Goal: Information Seeking & Learning: Check status

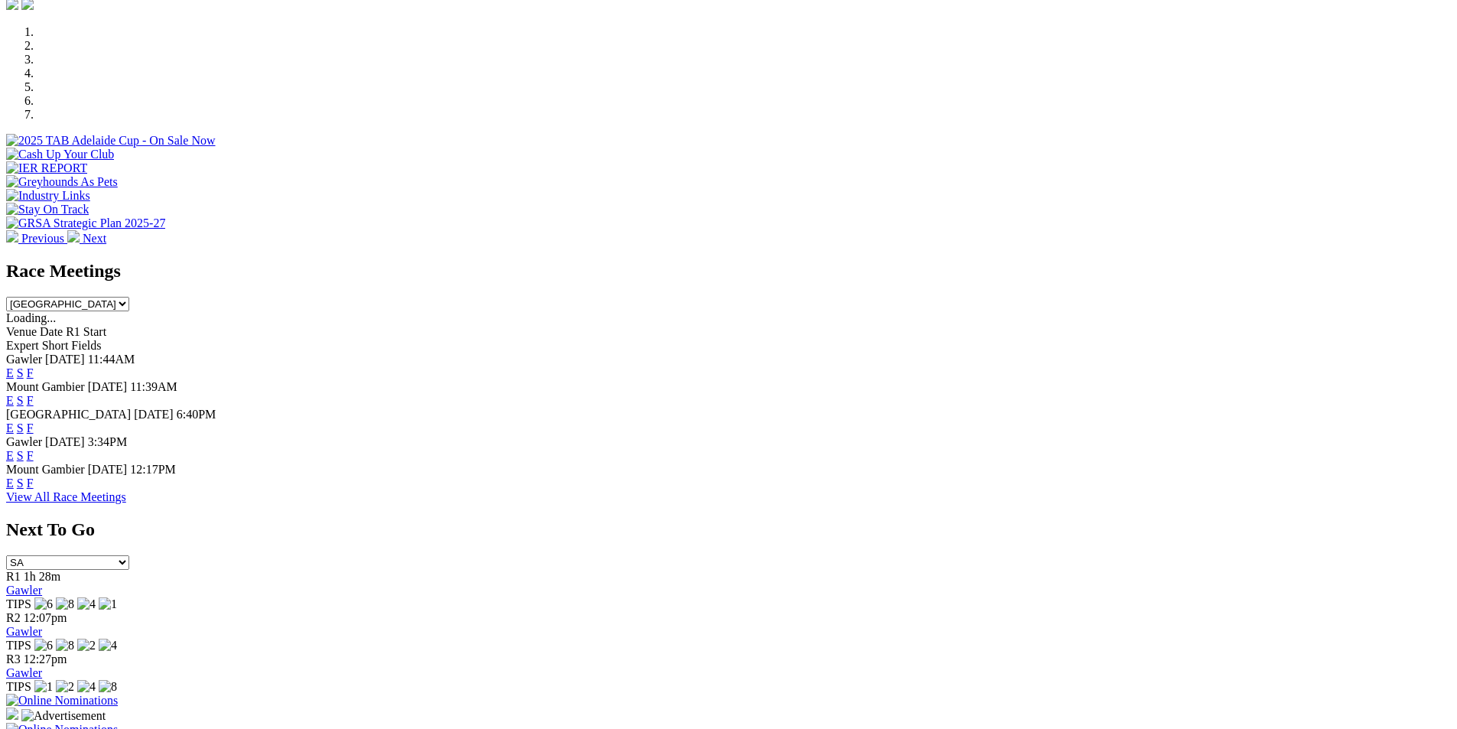
scroll to position [532, 0]
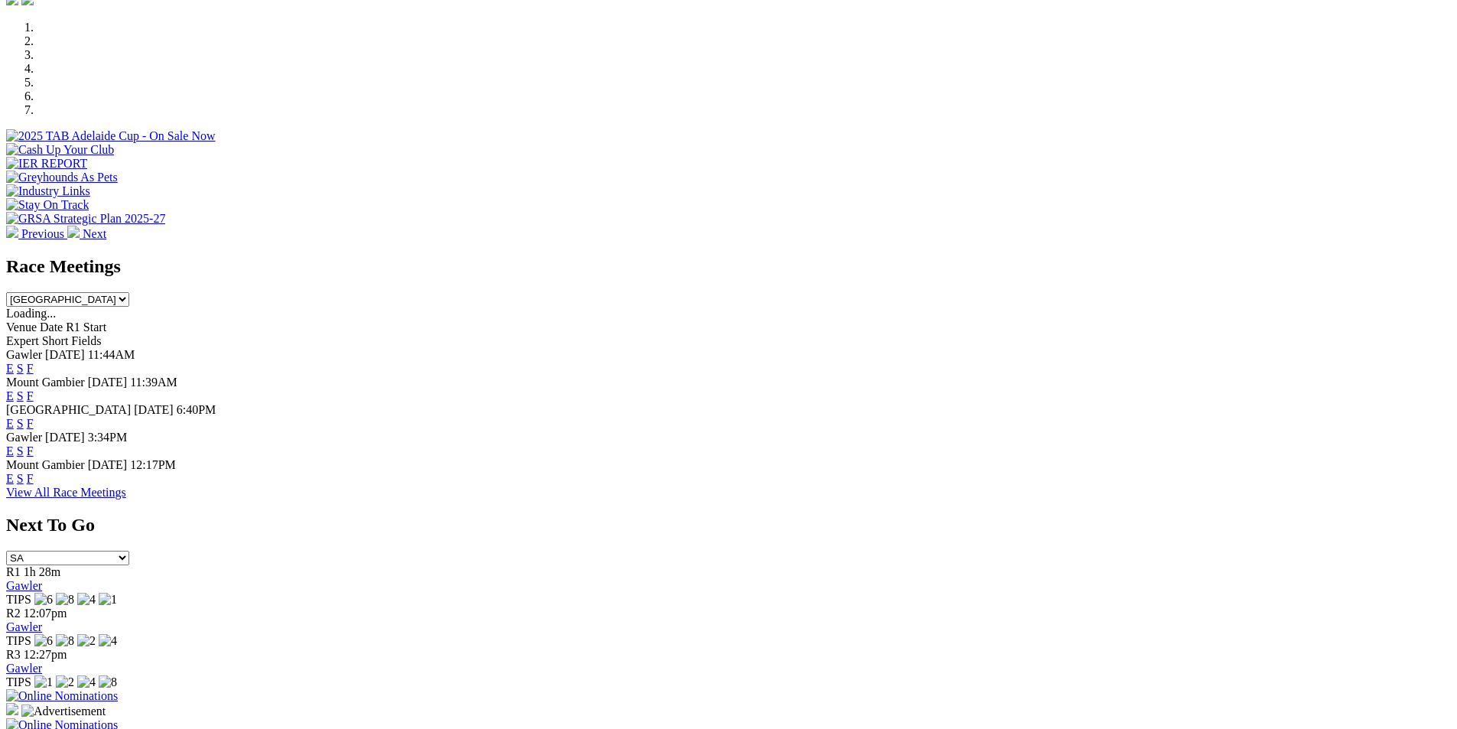
click at [34, 362] on link "F" at bounding box center [30, 368] width 7 height 13
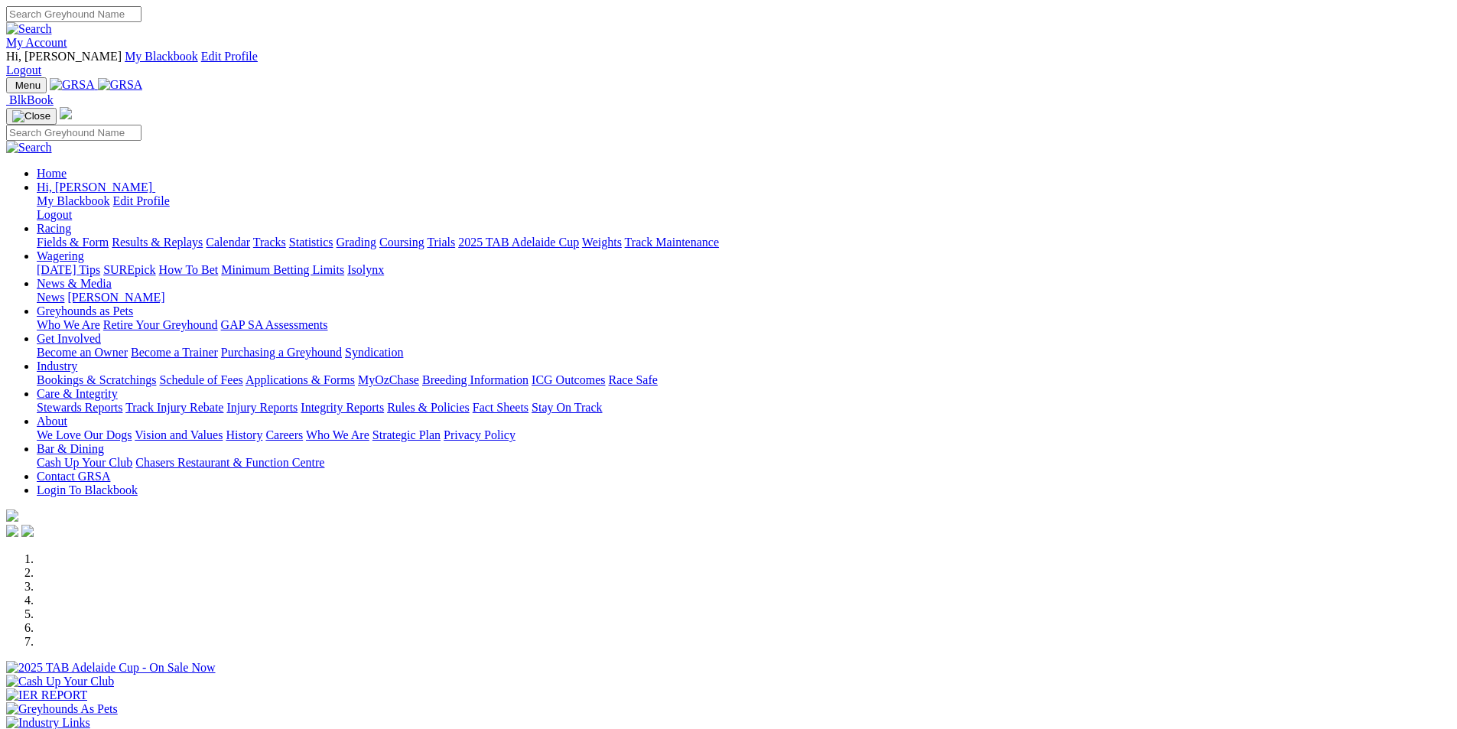
scroll to position [532, 0]
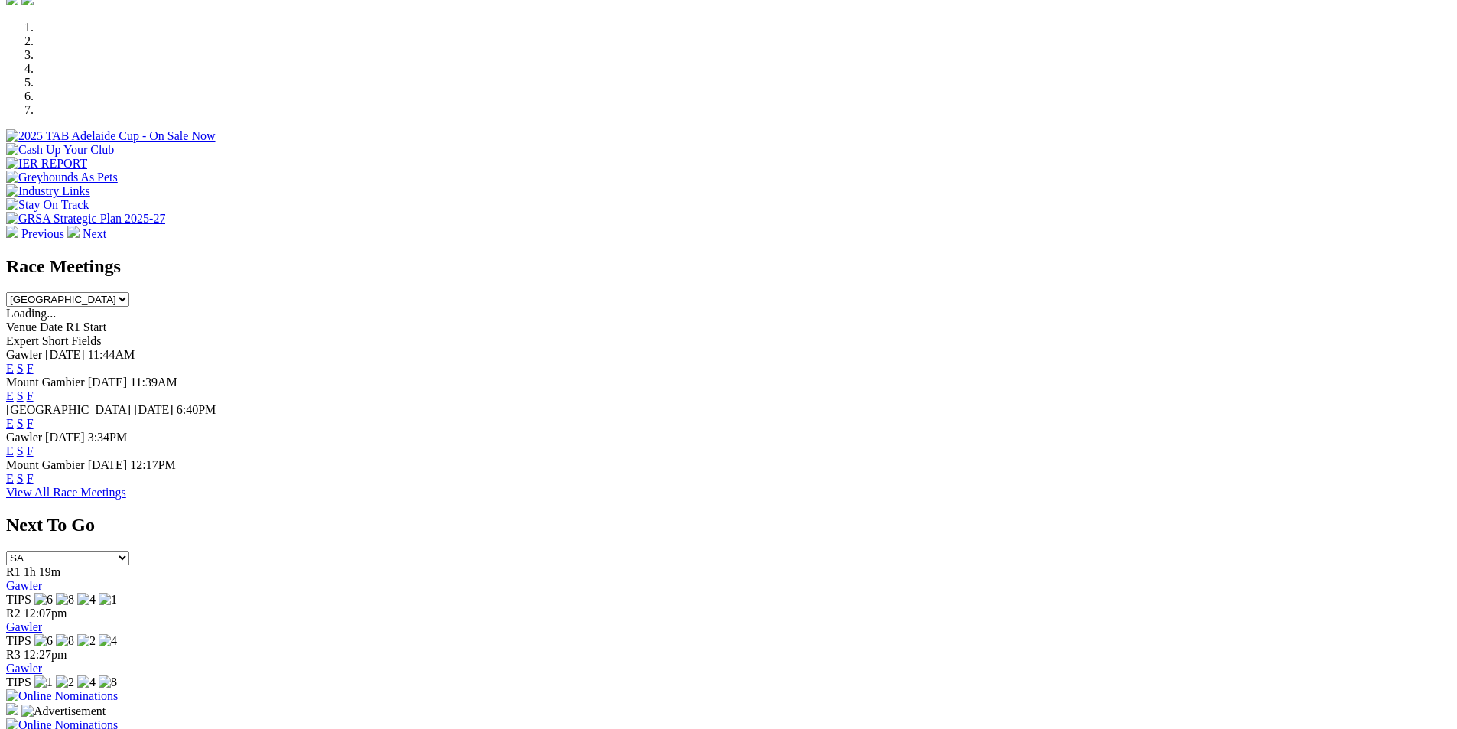
click at [34, 362] on link "F" at bounding box center [30, 368] width 7 height 13
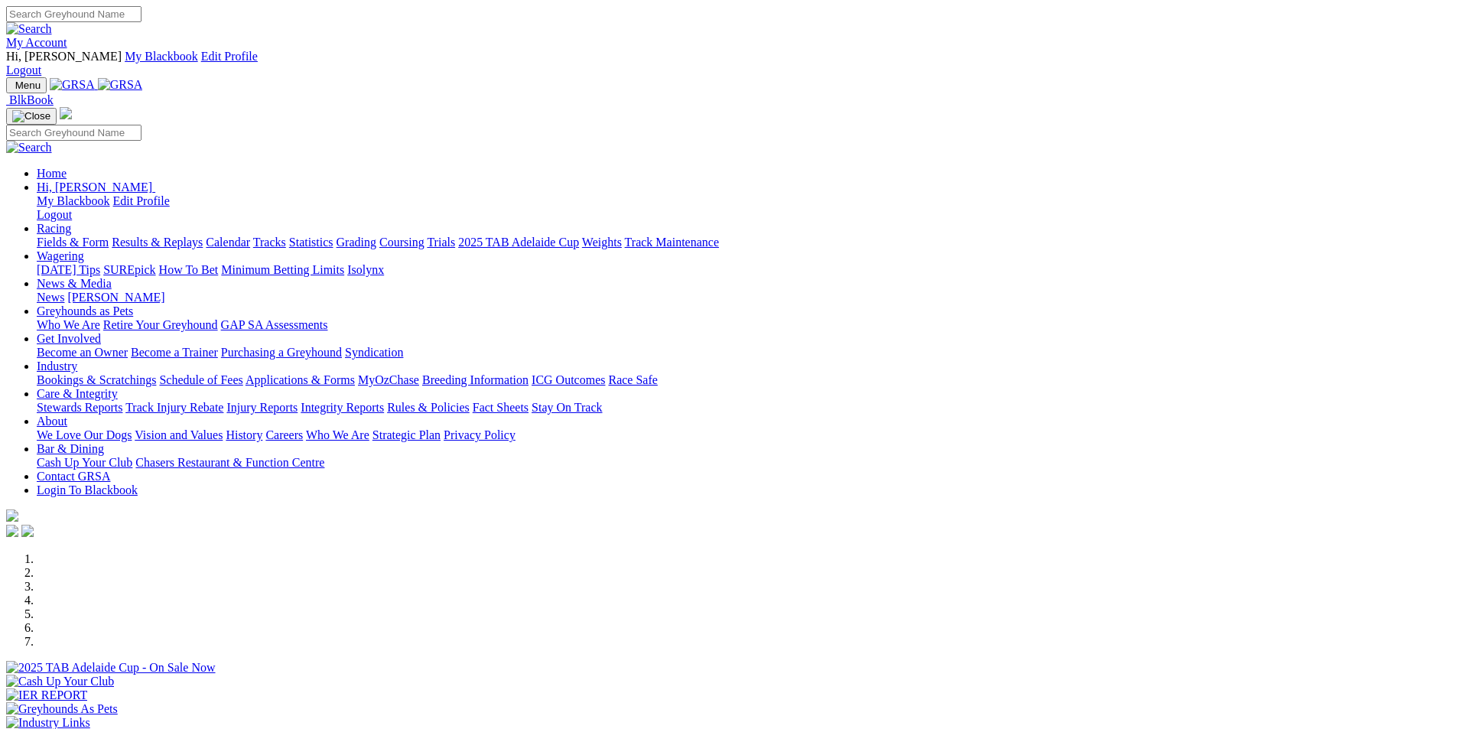
click at [203, 236] on link "Results & Replays" at bounding box center [157, 242] width 91 height 13
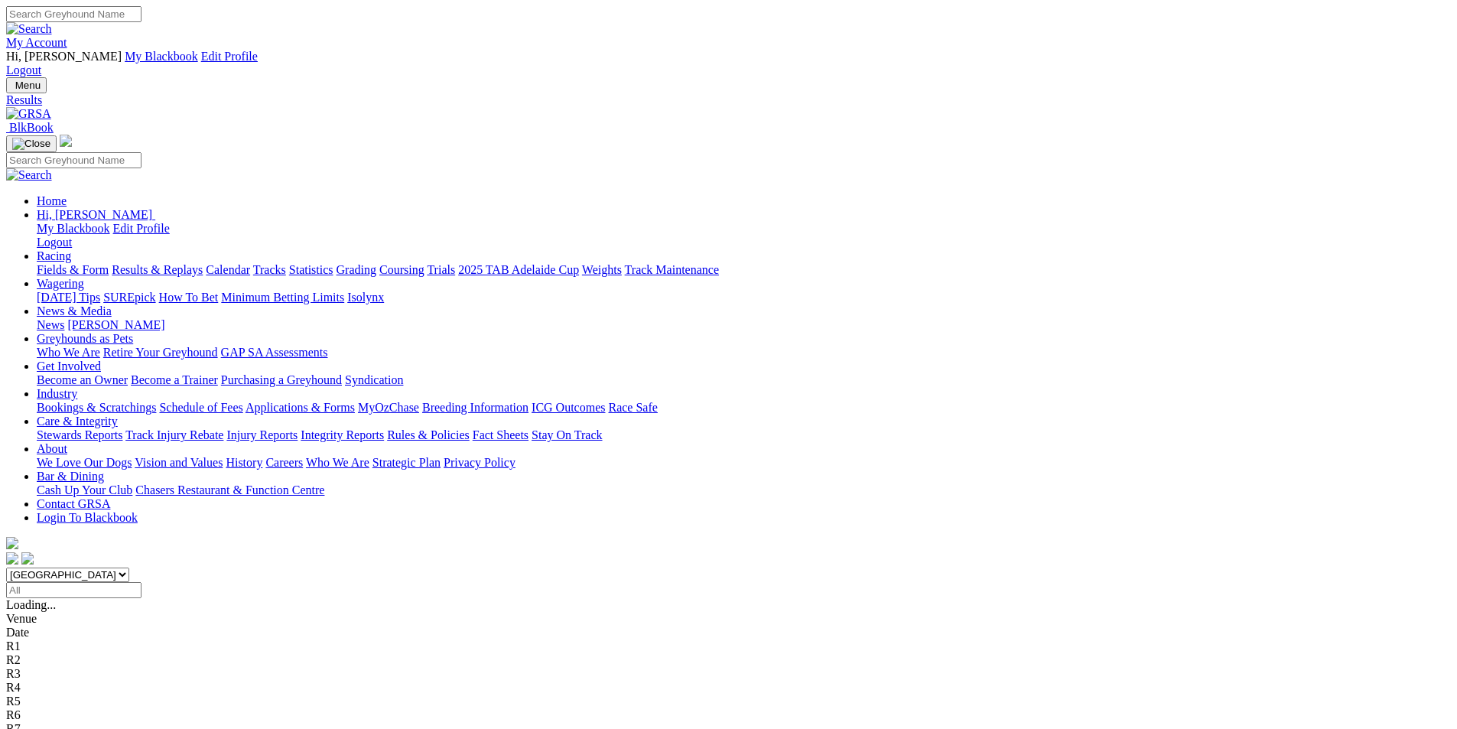
click at [57, 722] on span "1 2 8 5" at bounding box center [41, 728] width 34 height 13
click at [57, 708] on span "8 7 2 5" at bounding box center [41, 714] width 34 height 13
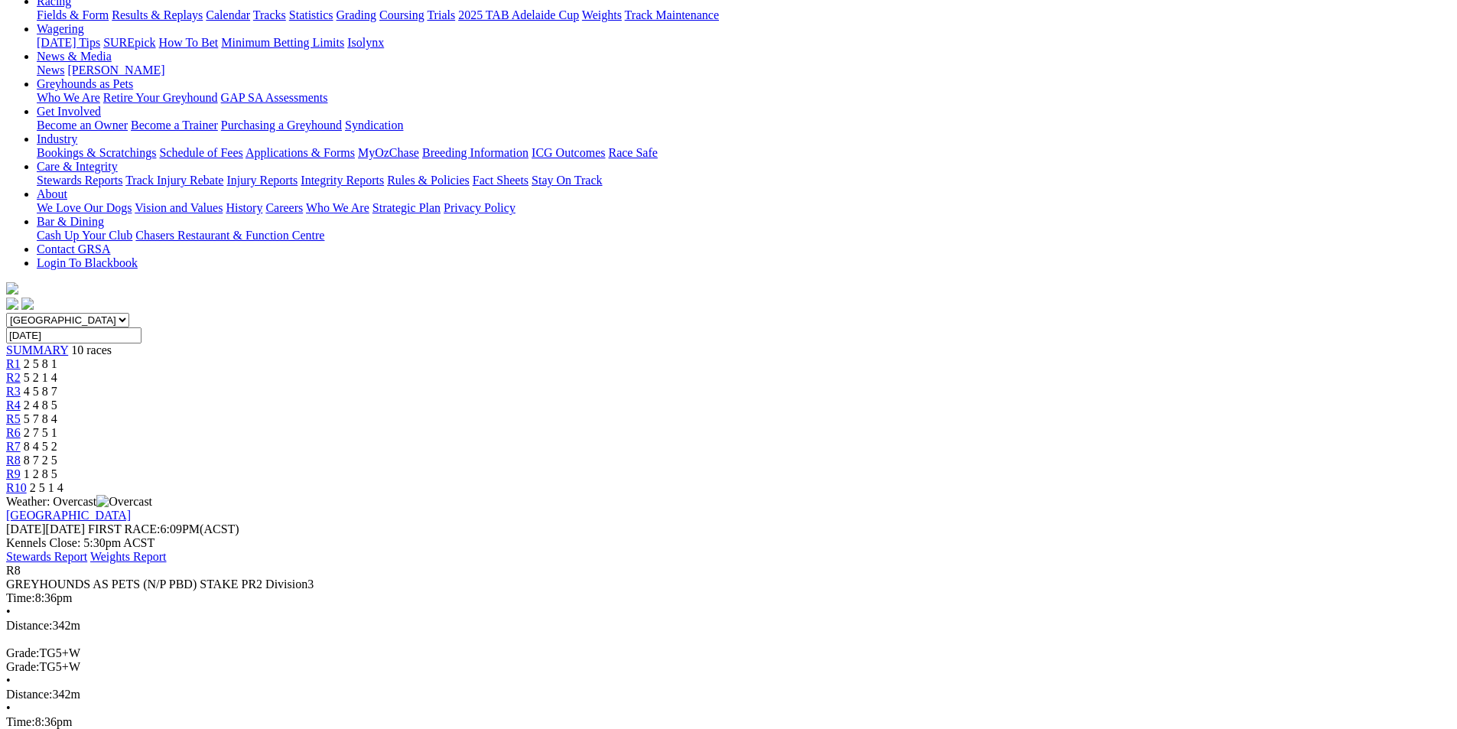
scroll to position [272, 0]
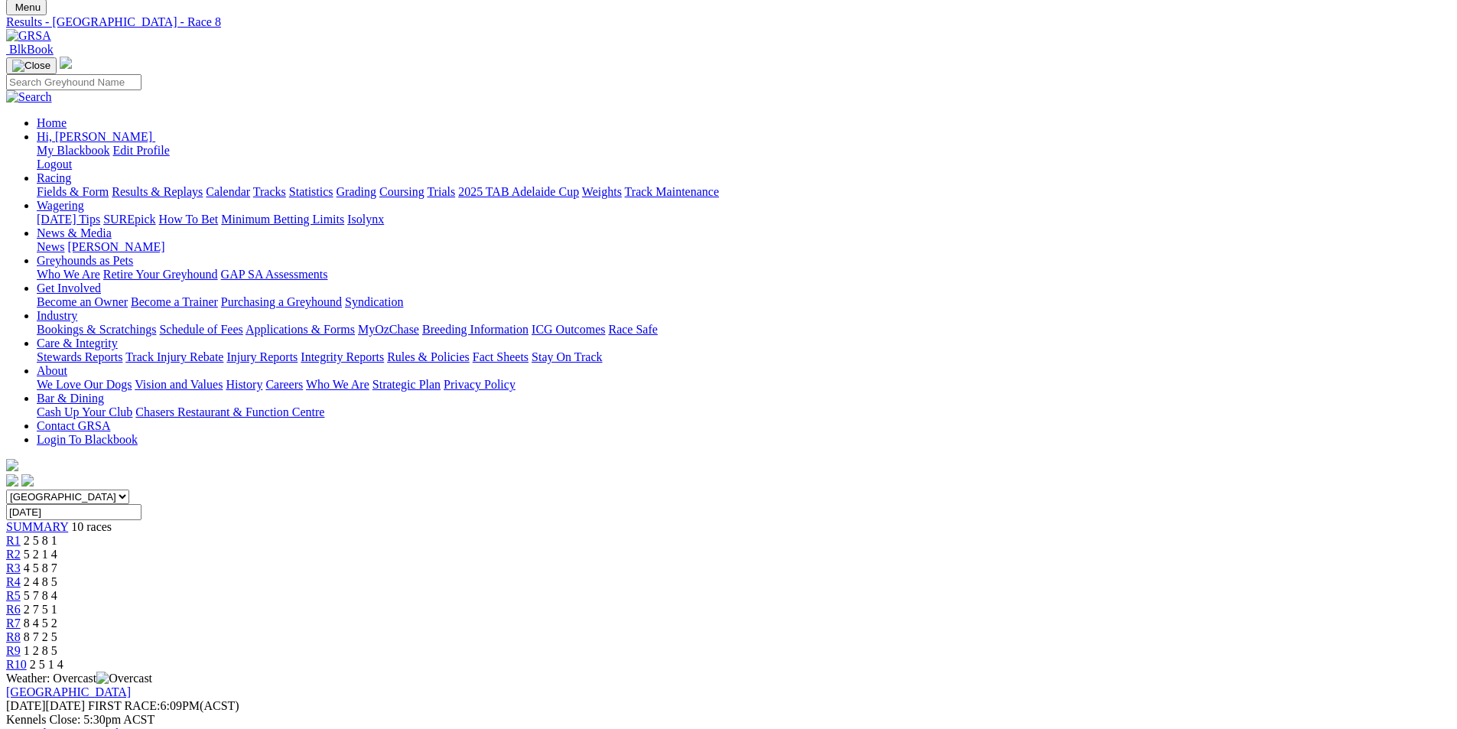
scroll to position [0, 0]
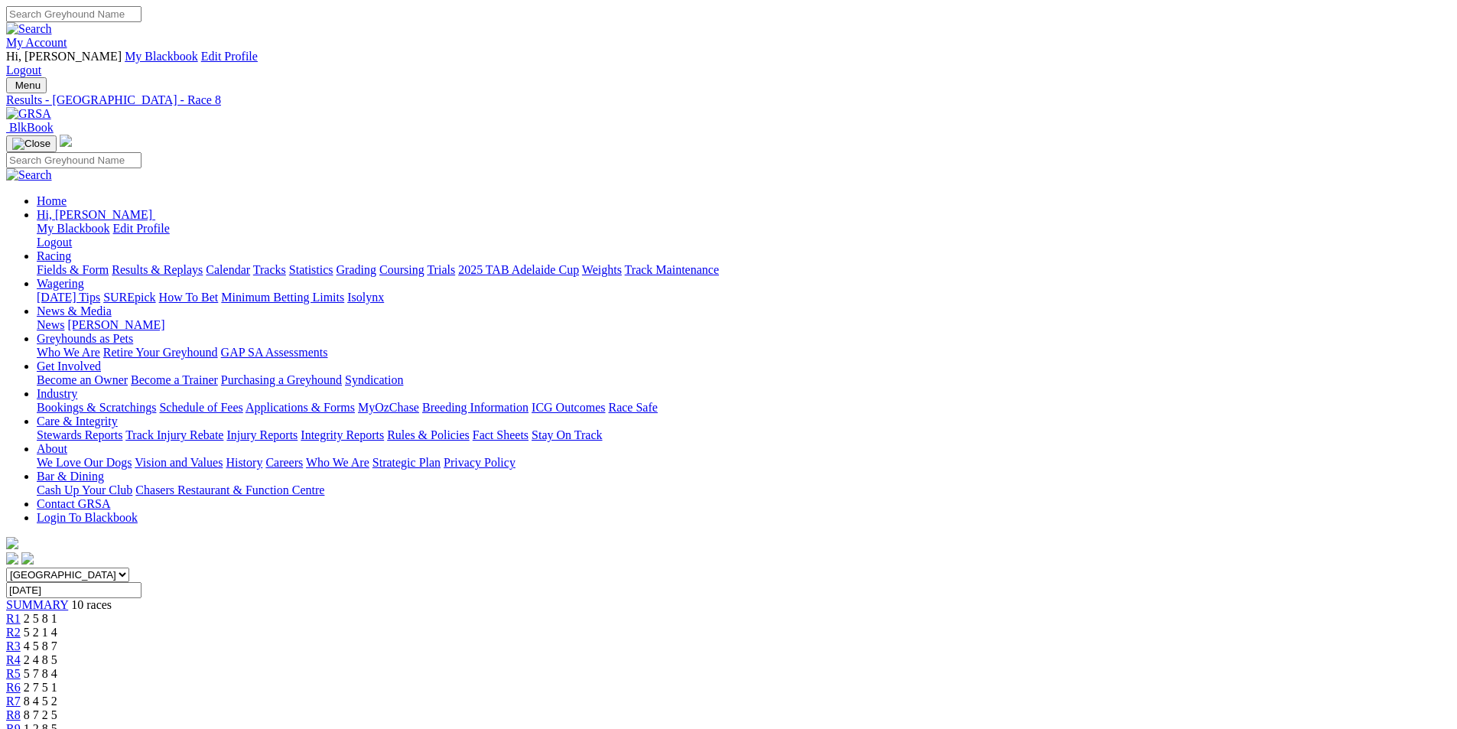
click at [57, 695] on span "8 4 5 2" at bounding box center [41, 701] width 34 height 13
click at [57, 681] on span "2 7 5 1" at bounding box center [41, 687] width 34 height 13
click at [57, 667] on span "5 7 8 4" at bounding box center [41, 673] width 34 height 13
click at [57, 653] on span "2 4 8 5" at bounding box center [41, 659] width 34 height 13
click at [57, 639] on span "4 5 8 7" at bounding box center [41, 645] width 34 height 13
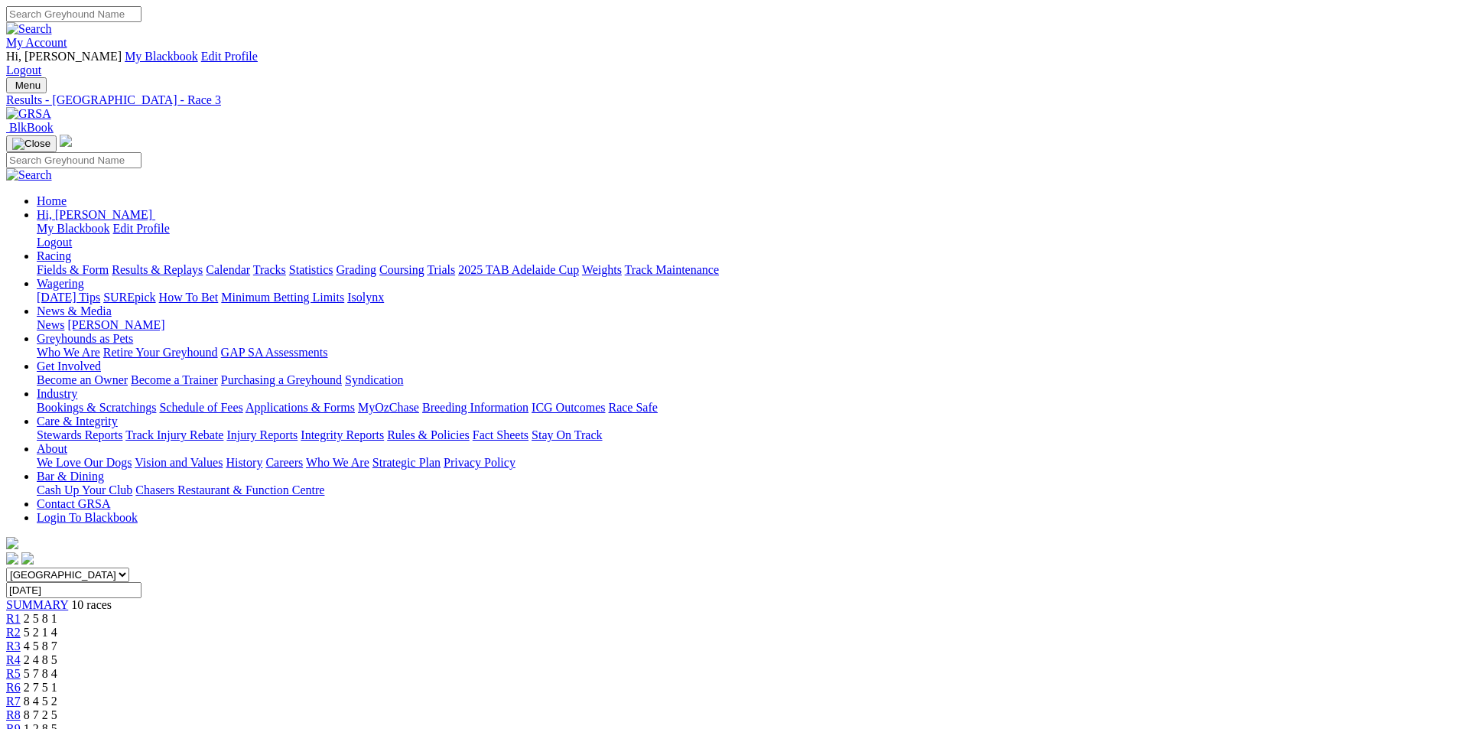
click at [57, 626] on span "5 2 1 4" at bounding box center [41, 632] width 34 height 13
click at [57, 612] on span "2 5 8 1" at bounding box center [41, 618] width 34 height 13
